Goal: Task Accomplishment & Management: Manage account settings

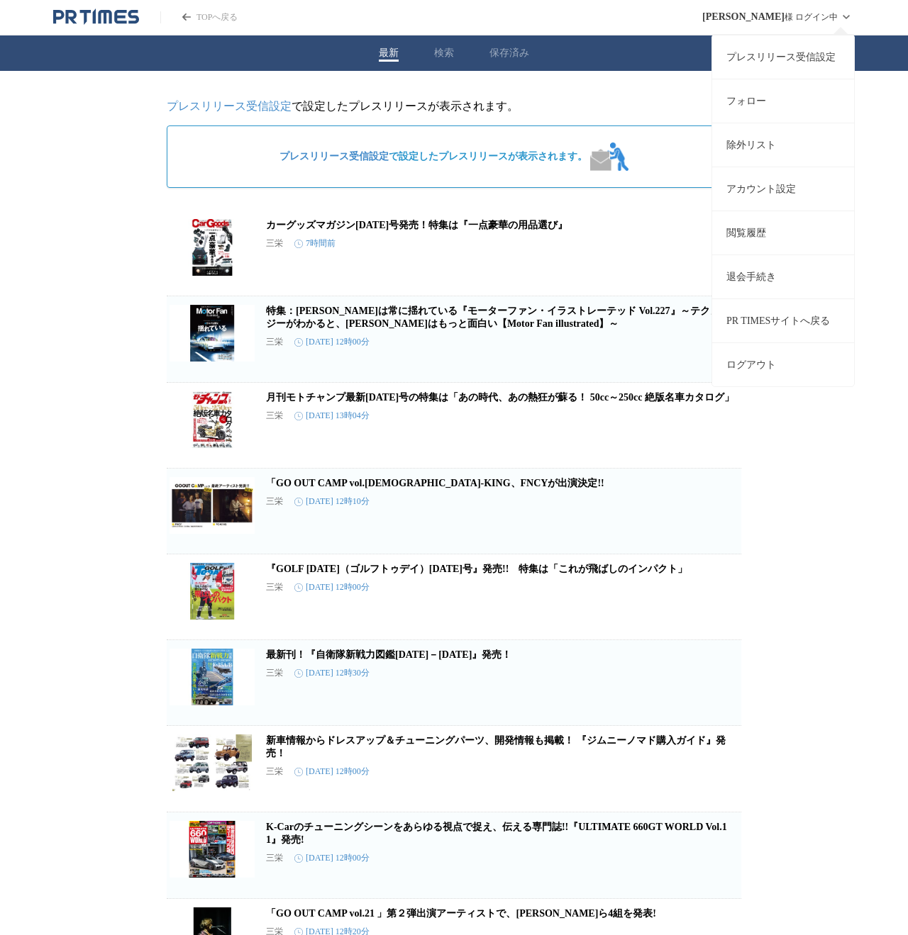
click at [794, 62] on link "プレスリリース受信設定" at bounding box center [783, 57] width 142 height 44
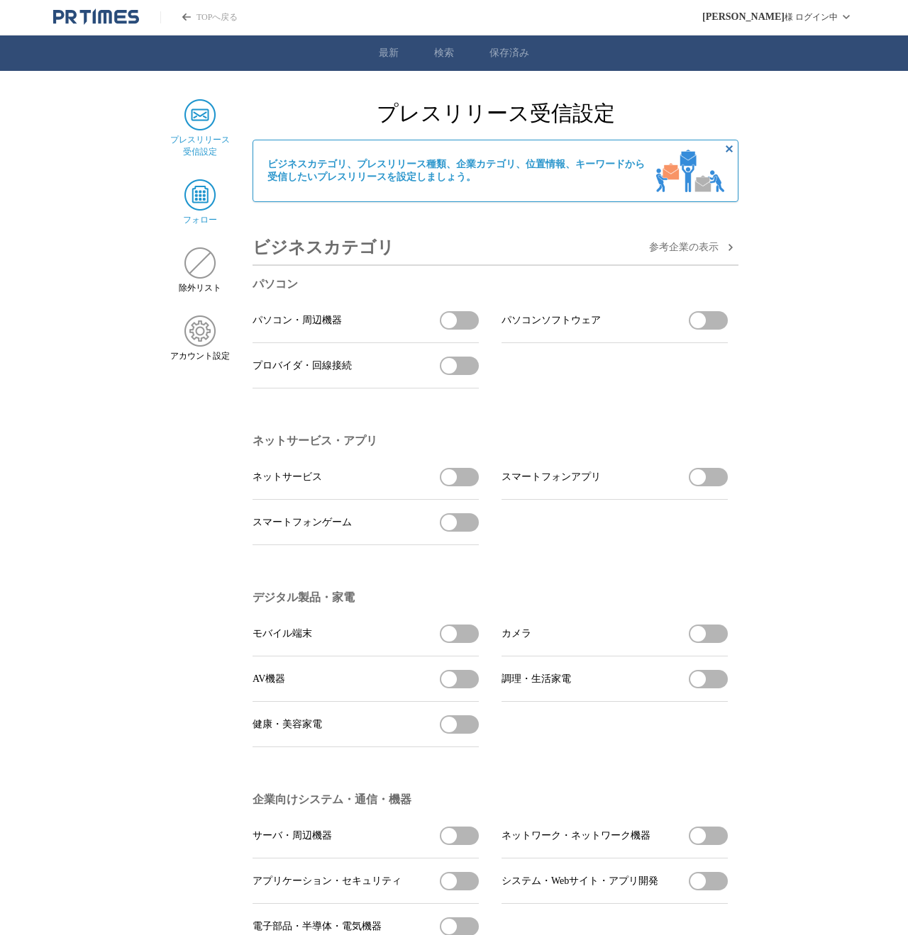
click at [198, 200] on img at bounding box center [199, 194] width 31 height 31
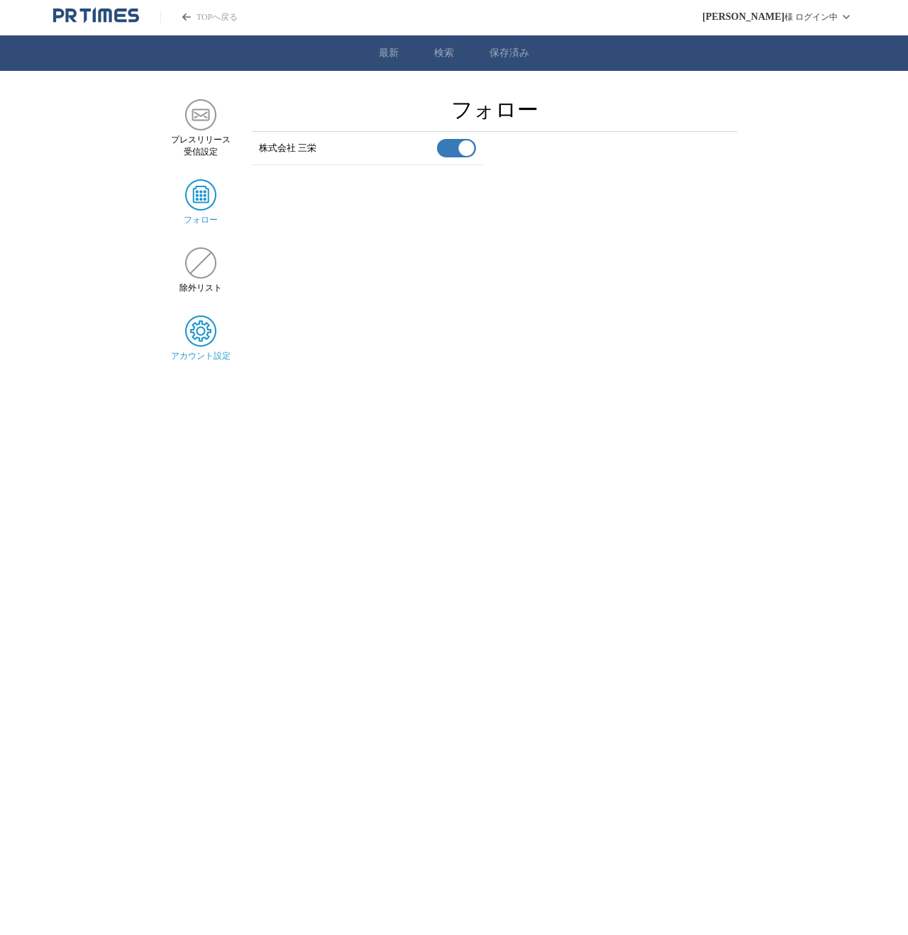
click at [199, 342] on img at bounding box center [200, 331] width 31 height 31
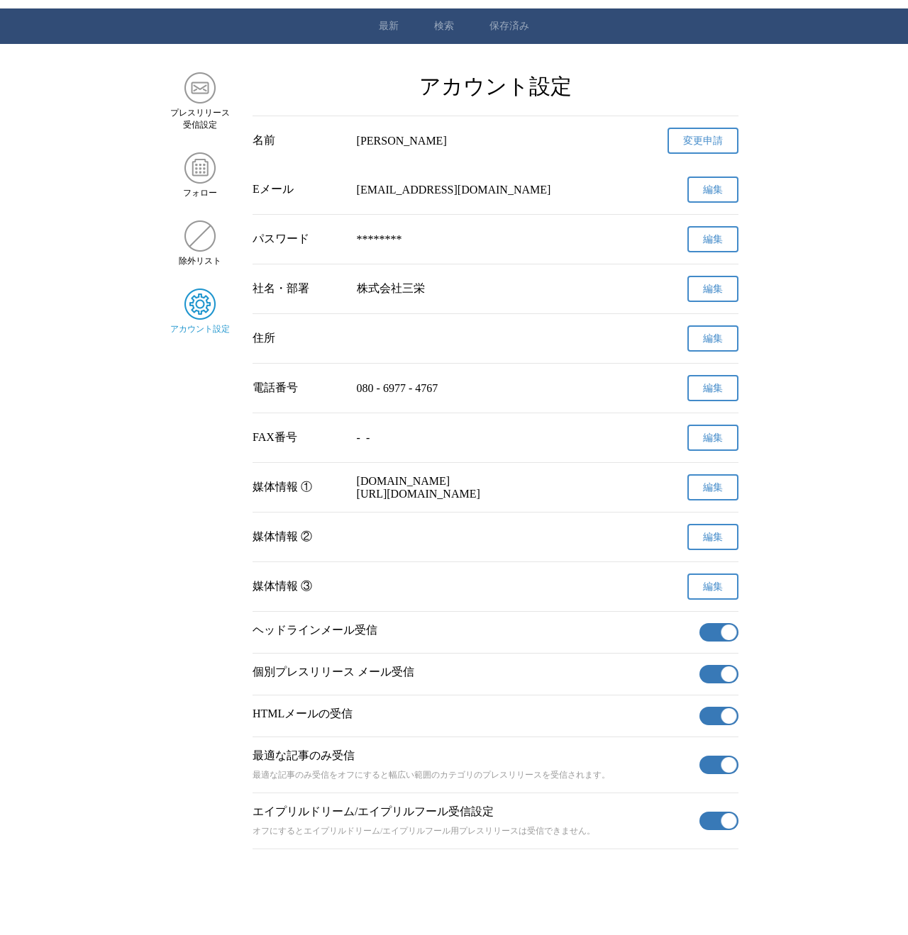
scroll to position [31, 0]
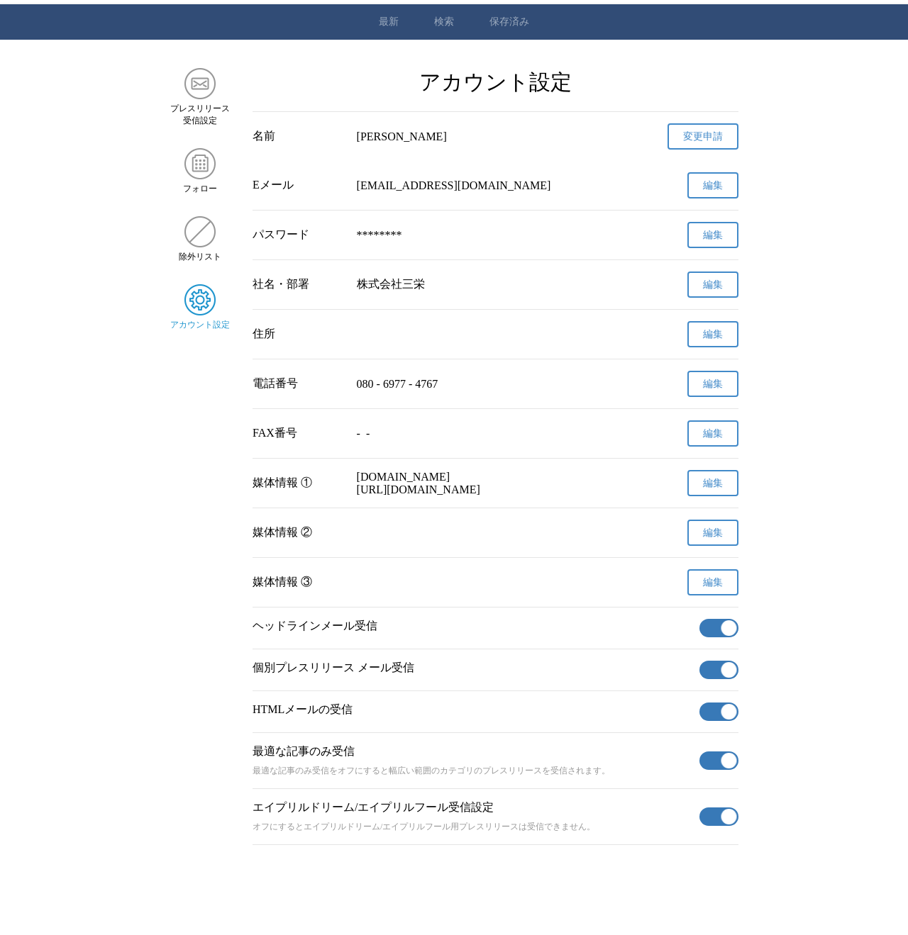
click at [716, 637] on button "有効" at bounding box center [718, 628] width 39 height 18
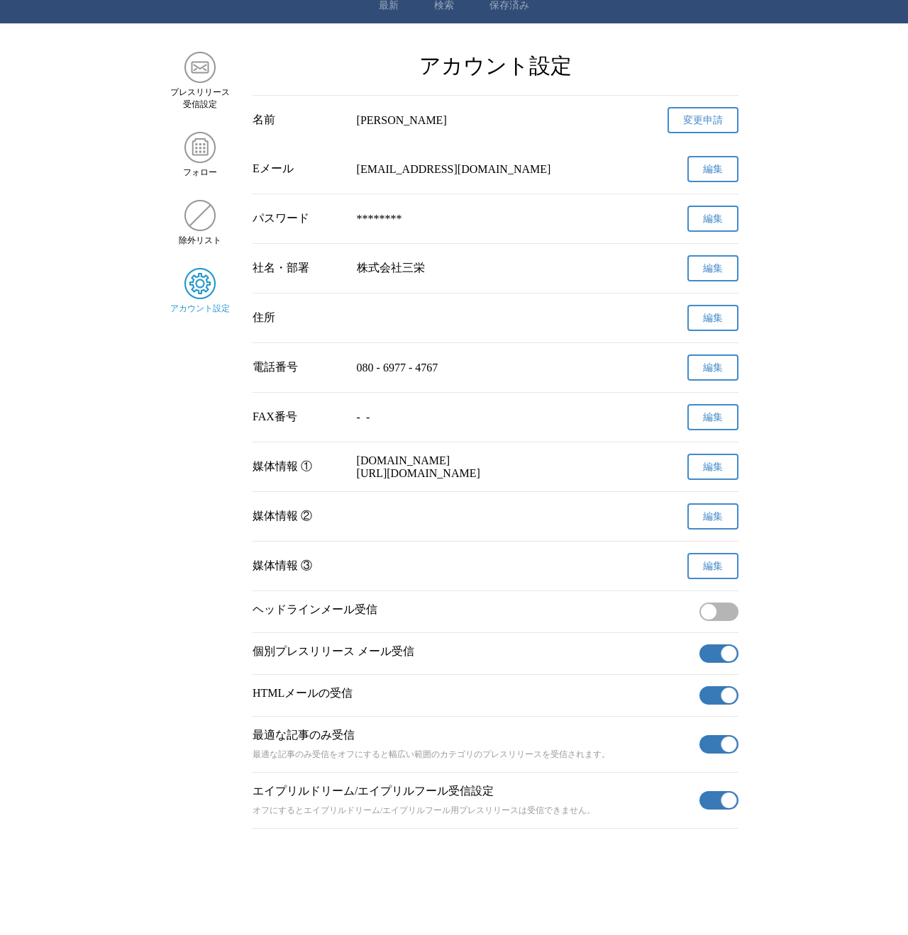
scroll to position [72, 0]
click at [597, 653] on p "個別プレスリリース メール受信" at bounding box center [472, 652] width 441 height 15
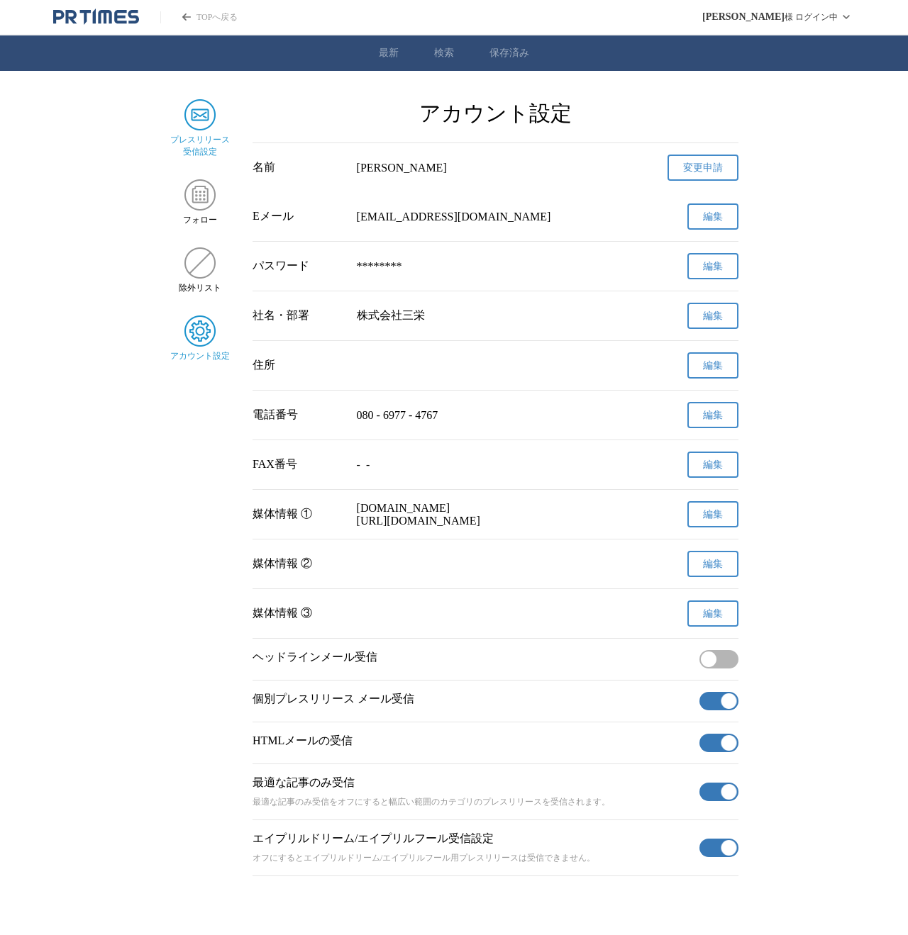
click at [211, 120] on img at bounding box center [199, 114] width 31 height 31
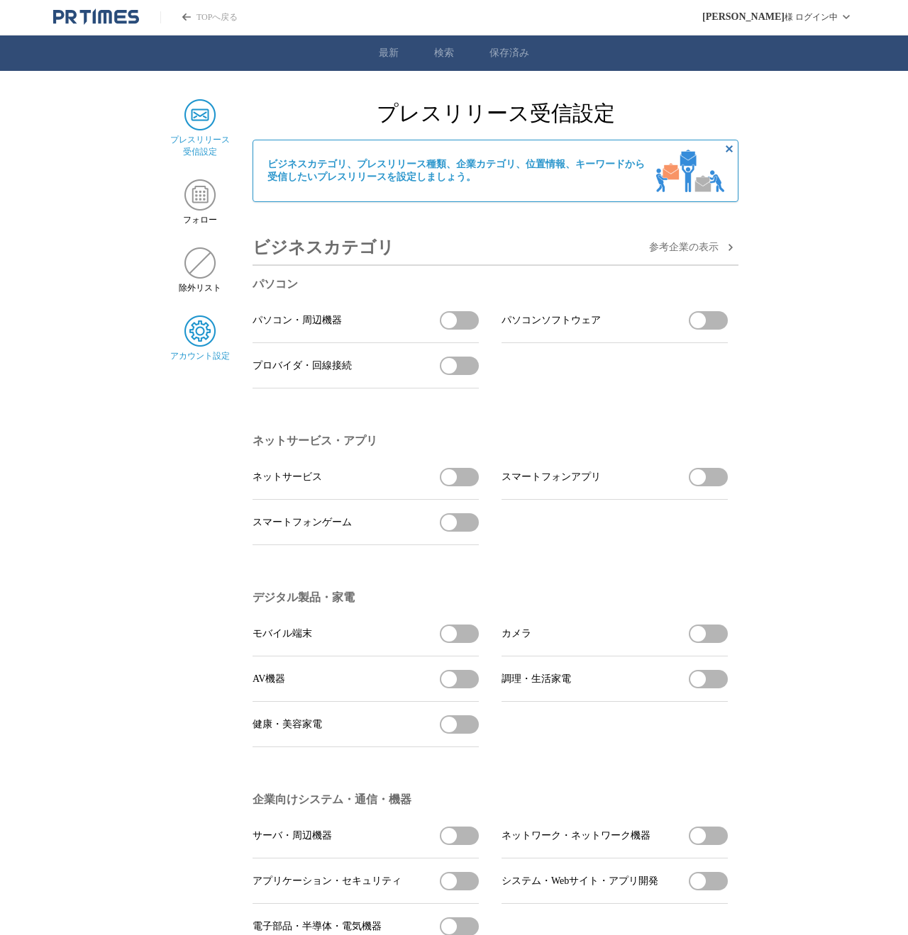
click at [198, 338] on img at bounding box center [199, 331] width 31 height 31
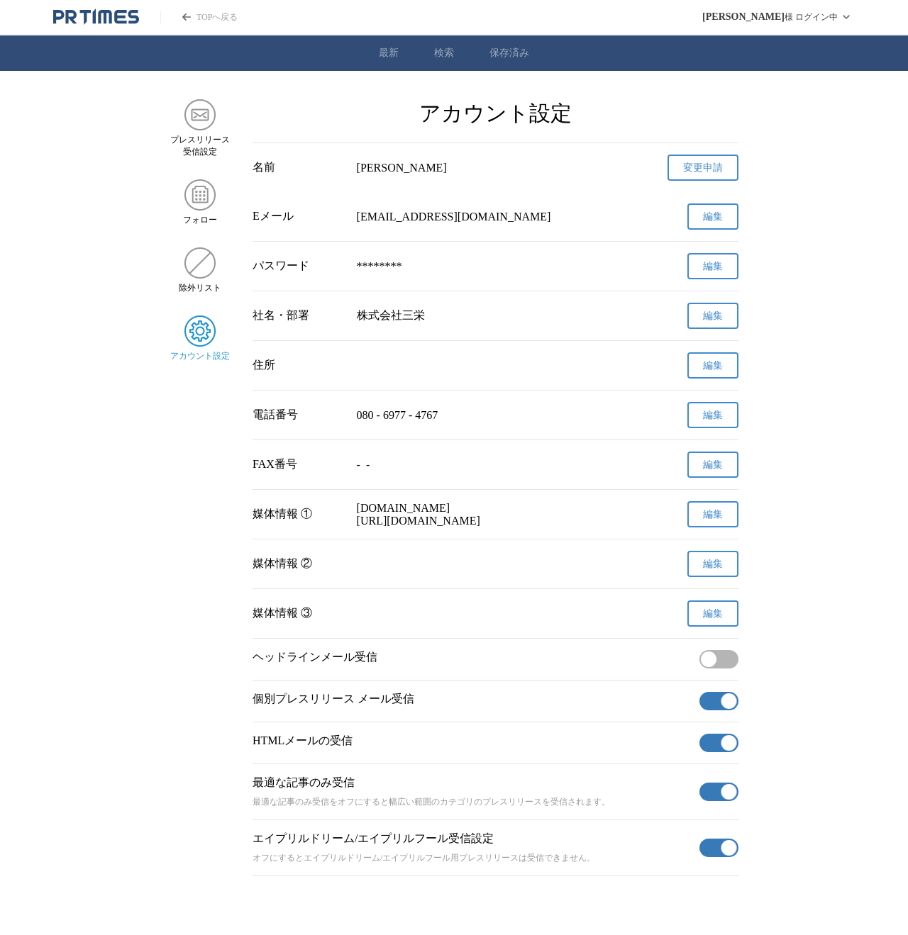
click at [106, 649] on main "プレスリリース 受信設定 フォロー 除外リスト アカウント設定 アカウント設定 名前 [PERSON_NAME] 変更申請 確認メールを送信しました メールの…" at bounding box center [454, 487] width 908 height 777
click at [114, 599] on main "プレスリリース 受信設定 フォロー 除外リスト アカウント設定 アカウント設定 名前 [PERSON_NAME] 変更申請 確認メールを送信しました メールの…" at bounding box center [454, 487] width 908 height 777
